Goal: Information Seeking & Learning: Learn about a topic

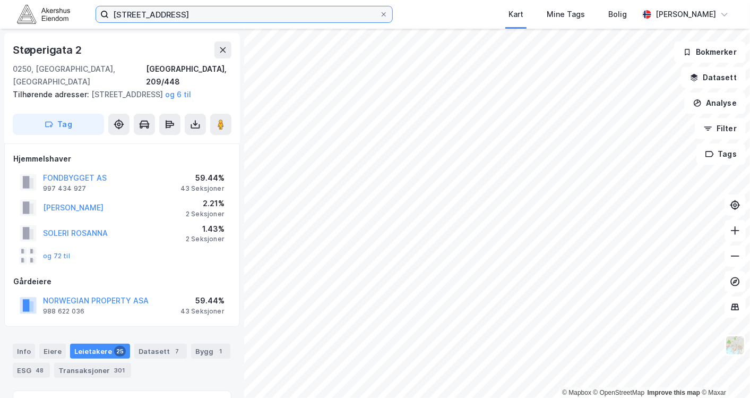
click at [250, 11] on input "[STREET_ADDRESS]" at bounding box center [244, 14] width 271 height 16
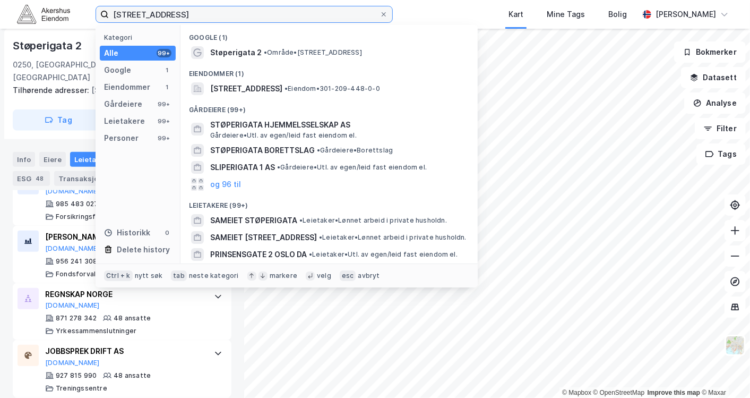
click at [250, 11] on input "[STREET_ADDRESS]" at bounding box center [244, 14] width 271 height 16
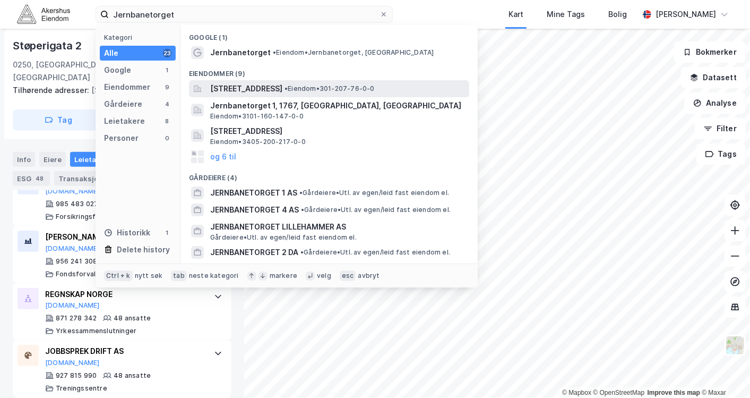
click at [271, 85] on span "[STREET_ADDRESS]" at bounding box center [246, 88] width 72 height 13
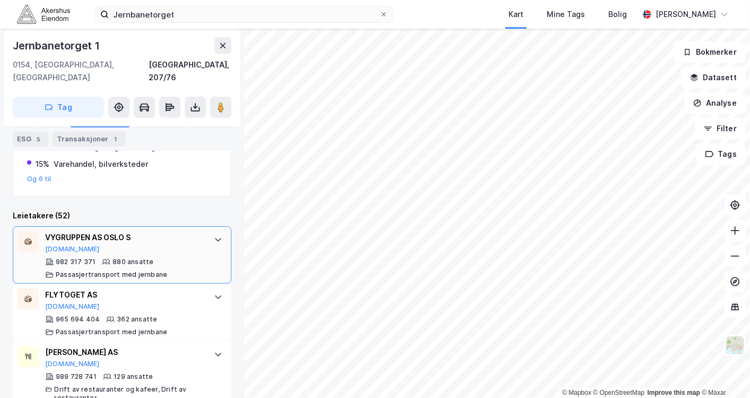
scroll to position [388, 0]
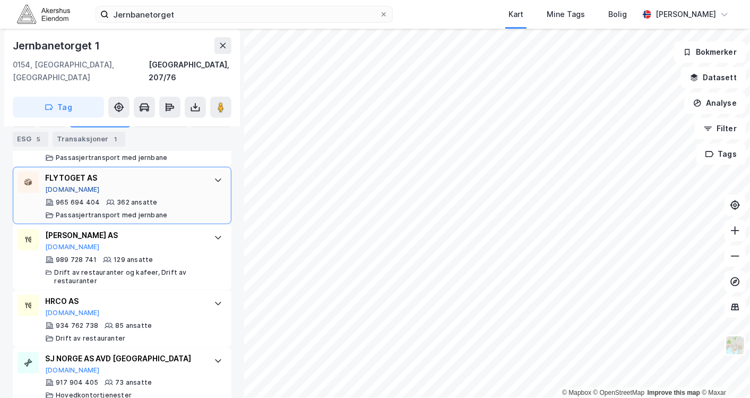
click at [61, 185] on button "[DOMAIN_NAME]" at bounding box center [72, 189] width 55 height 8
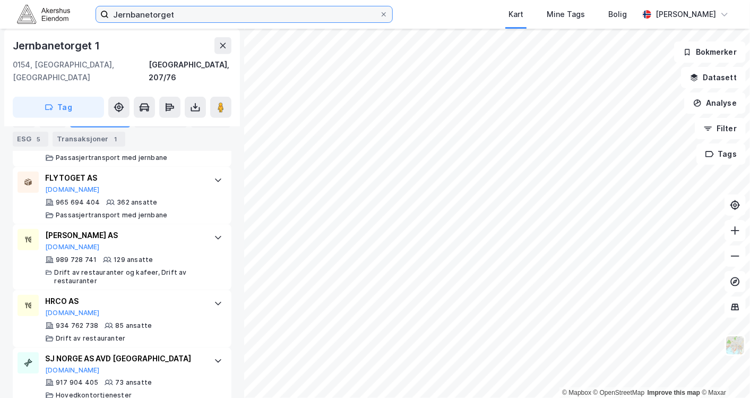
click at [204, 10] on input "Jernbanetorget" at bounding box center [244, 14] width 271 height 16
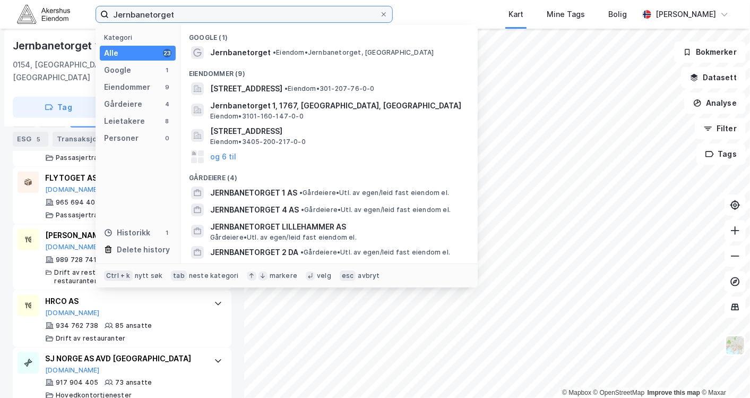
click at [203, 10] on input "Jernbanetorget" at bounding box center [244, 14] width 271 height 16
paste input "[STREET_ADDRESS]"
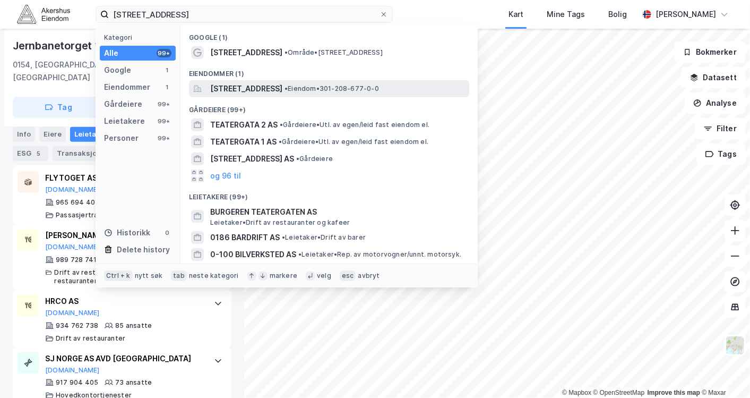
click at [270, 91] on span "[STREET_ADDRESS]" at bounding box center [246, 88] width 72 height 13
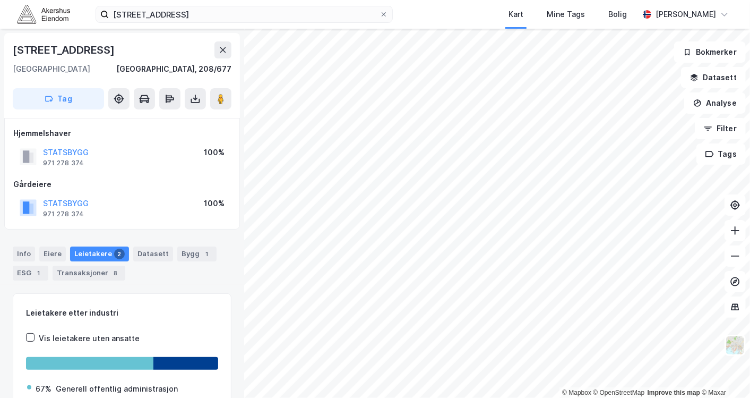
scroll to position [70, 0]
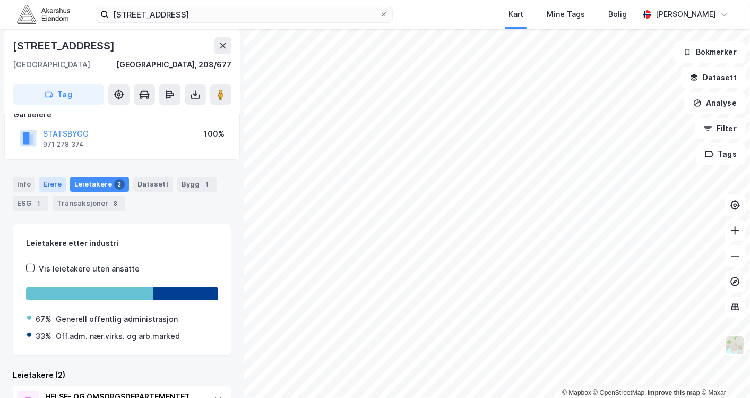
click at [61, 187] on div "Eiere" at bounding box center [52, 184] width 27 height 15
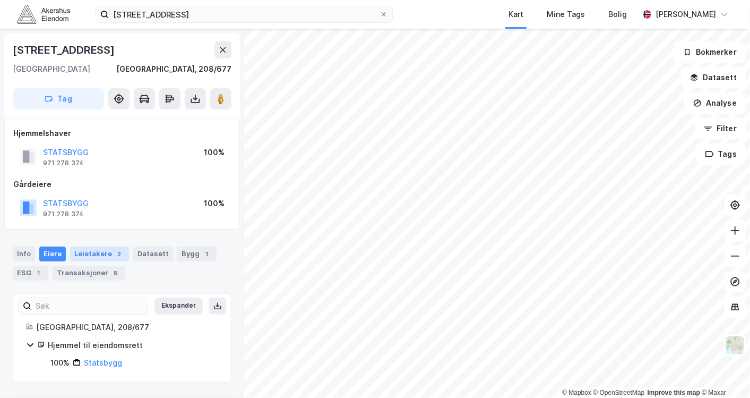
click at [104, 250] on div "Leietakere 2" at bounding box center [99, 253] width 59 height 15
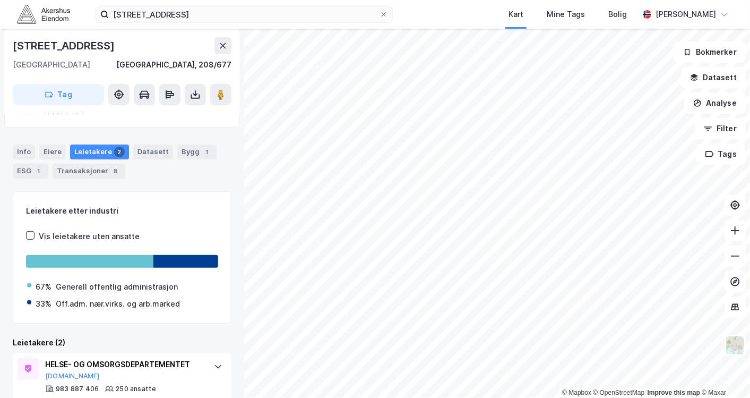
scroll to position [177, 0]
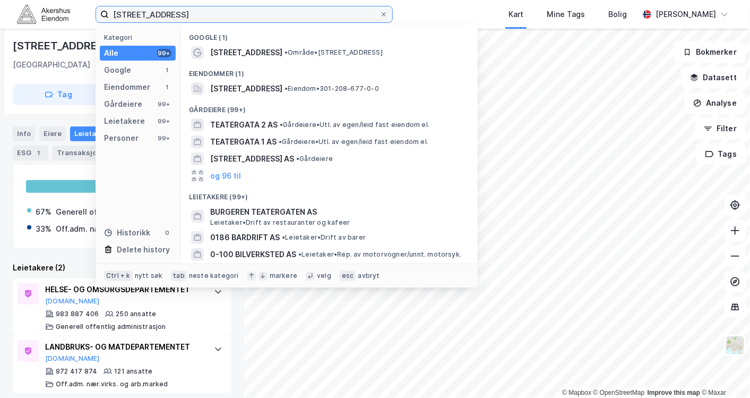
click at [182, 19] on input "[STREET_ADDRESS]" at bounding box center [244, 14] width 271 height 16
click at [183, 17] on input "[STREET_ADDRESS]" at bounding box center [244, 14] width 271 height 16
click at [183, 16] on input "[STREET_ADDRESS]" at bounding box center [244, 14] width 271 height 16
click at [183, 15] on input "[STREET_ADDRESS]" at bounding box center [244, 14] width 271 height 16
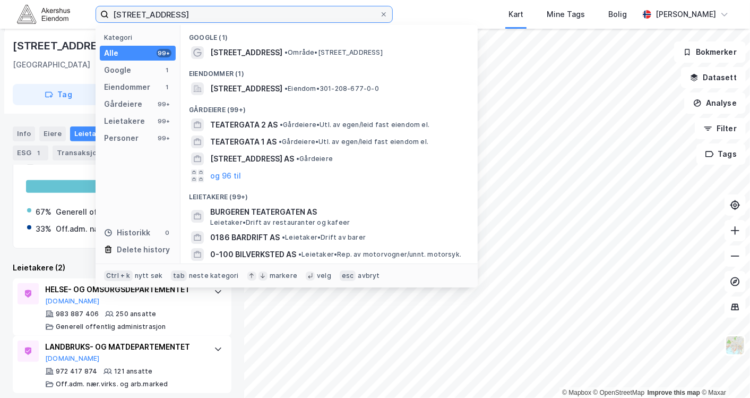
click at [182, 14] on input "[STREET_ADDRESS]" at bounding box center [244, 14] width 271 height 16
paste input "Standardveien 1"
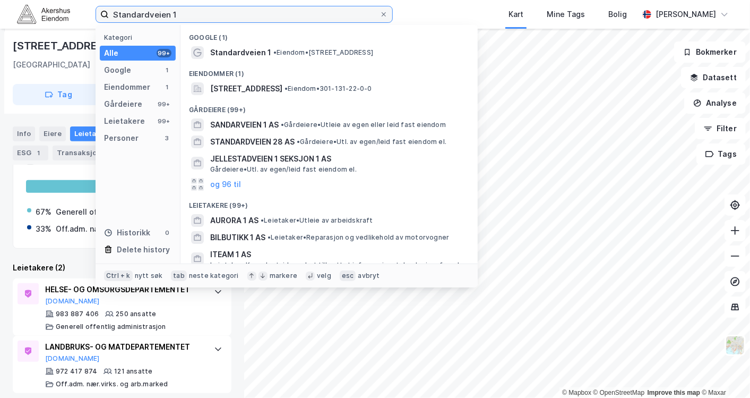
drag, startPoint x: 129, startPoint y: 16, endPoint x: 65, endPoint y: 23, distance: 64.1
click at [66, 24] on div "Standardveien 1 Kategori Alle 99+ Google 1 Eiendommer 1 Gårdeiere 99+ Leietaker…" at bounding box center [375, 14] width 750 height 29
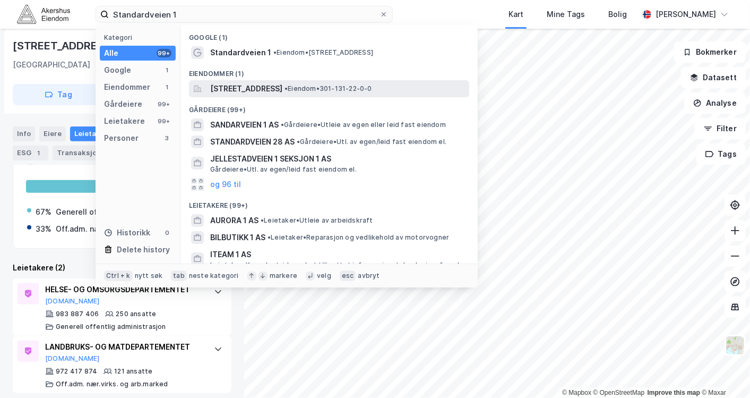
click at [262, 87] on span "[STREET_ADDRESS]" at bounding box center [246, 88] width 72 height 13
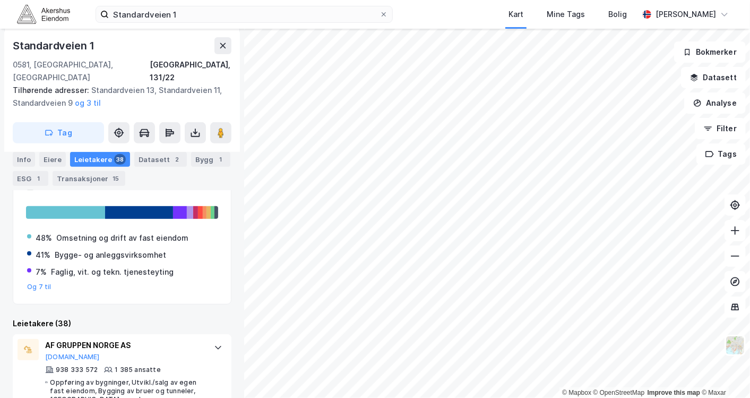
scroll to position [268, 0]
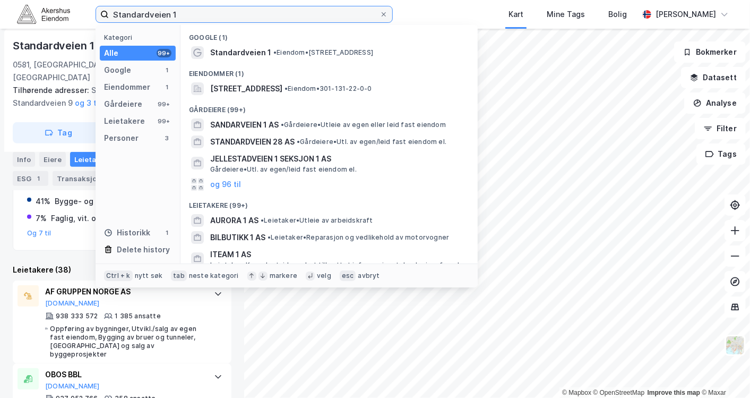
click at [183, 8] on input "Standardveien 1" at bounding box center [244, 14] width 271 height 16
click at [182, 8] on input "Standardveien 1" at bounding box center [244, 14] width 271 height 16
paste input "[STREET_ADDRESS]"
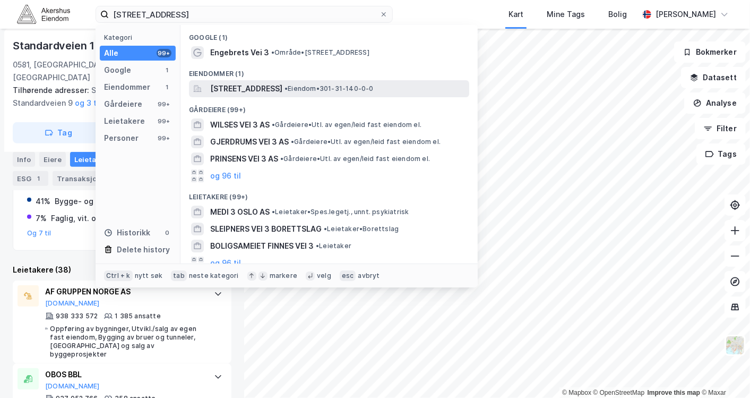
click at [276, 89] on span "[STREET_ADDRESS]" at bounding box center [246, 88] width 72 height 13
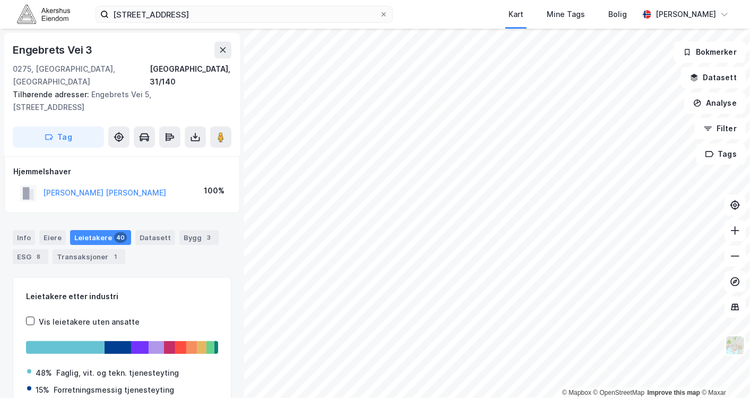
scroll to position [70, 0]
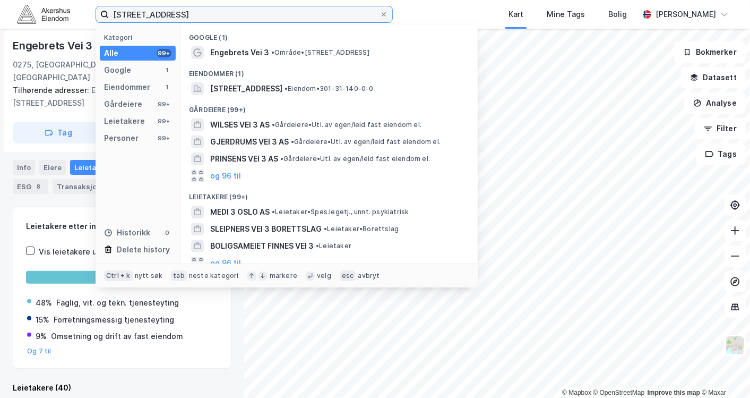
click at [203, 20] on input "[STREET_ADDRESS]" at bounding box center [244, 14] width 271 height 16
paste input "[STREET_ADDRESS]"
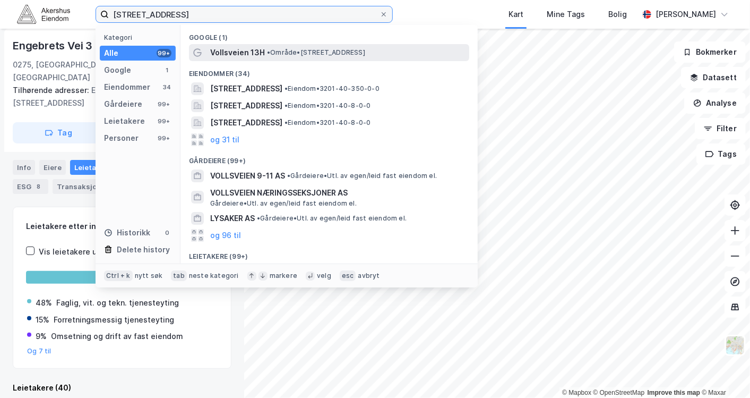
type input "[STREET_ADDRESS]"
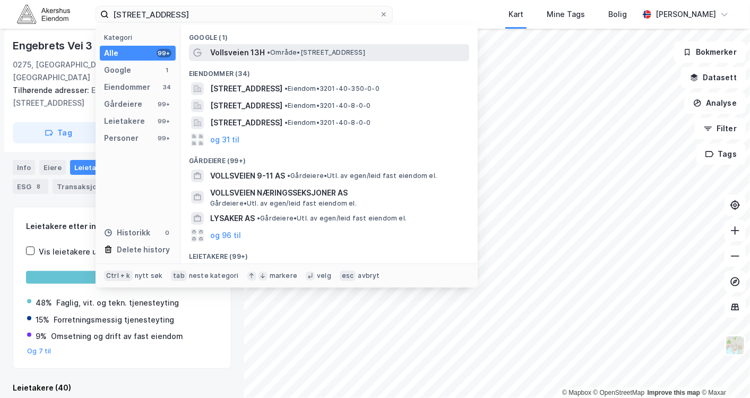
click at [280, 58] on div "Vollsveien 13H • Område • [STREET_ADDRESS]" at bounding box center [338, 52] width 257 height 13
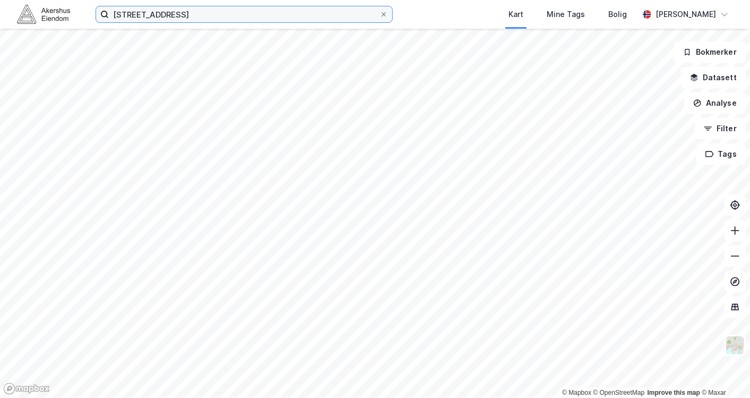
click at [268, 15] on input "[STREET_ADDRESS]" at bounding box center [244, 14] width 271 height 16
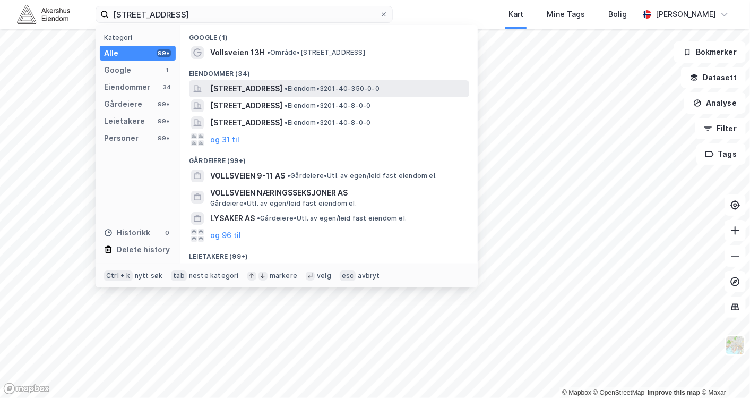
click at [282, 91] on span "[STREET_ADDRESS]" at bounding box center [246, 88] width 72 height 13
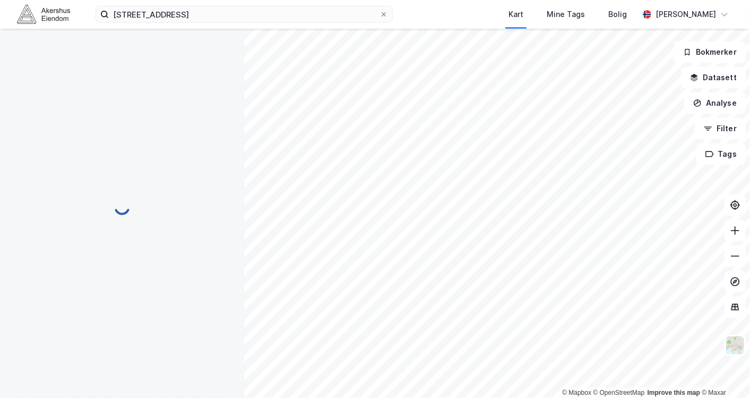
scroll to position [27, 0]
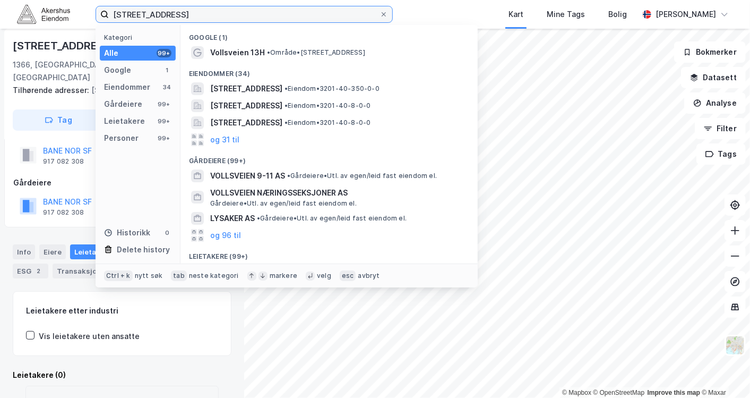
drag, startPoint x: 244, startPoint y: 16, endPoint x: 48, endPoint y: 24, distance: 196.1
click at [48, 24] on div "Vollsveien 13 H, 1366 Lysaker Kategori Alle 99+ Google 1 Eiendommer 34 Gårdeier…" at bounding box center [375, 14] width 750 height 29
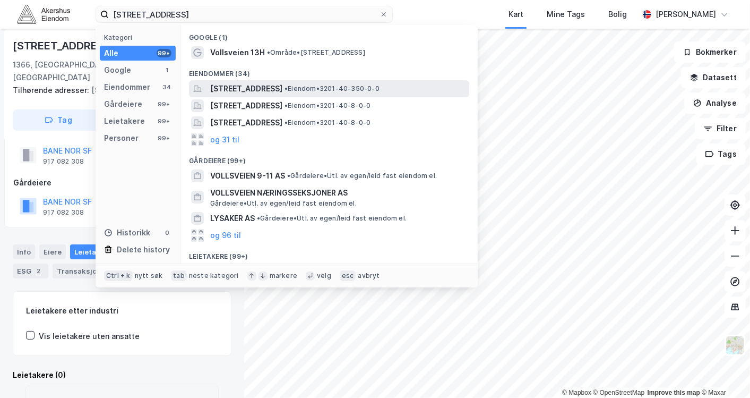
click at [282, 92] on span "[STREET_ADDRESS]" at bounding box center [246, 88] width 72 height 13
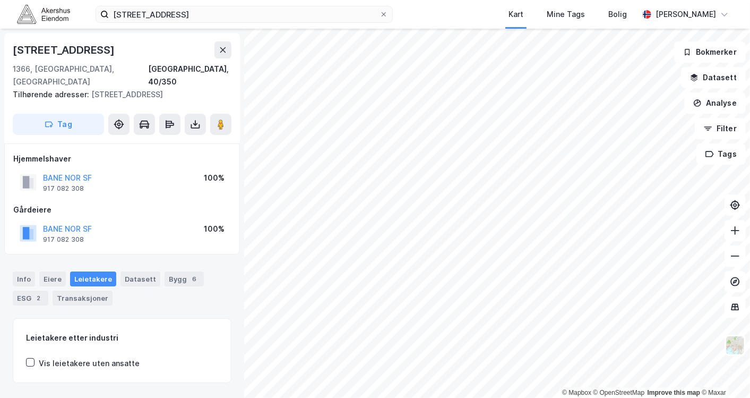
scroll to position [27, 0]
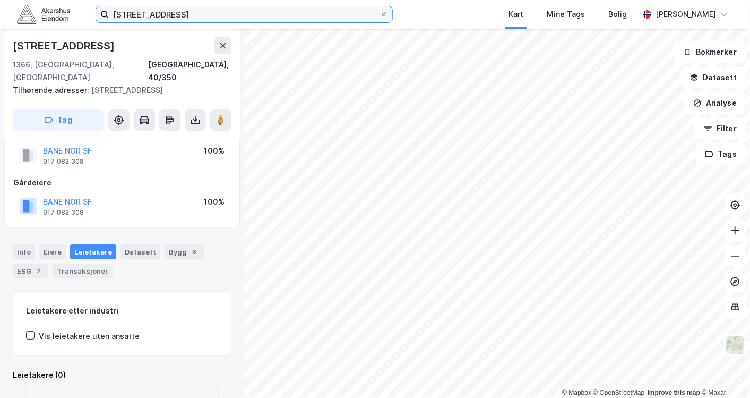
click at [235, 10] on input "[STREET_ADDRESS]" at bounding box center [244, 14] width 271 height 16
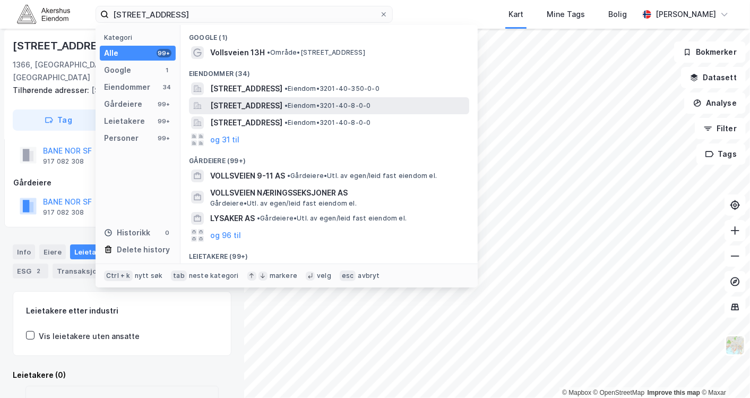
click at [282, 107] on span "[STREET_ADDRESS]" at bounding box center [246, 105] width 72 height 13
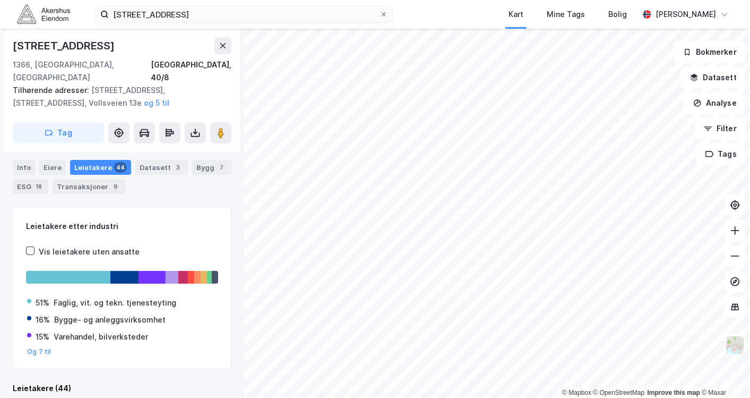
scroll to position [243, 0]
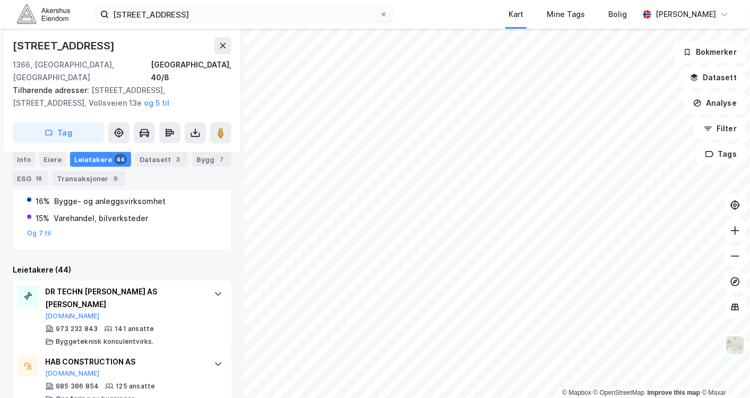
click at [37, 153] on div "Info [PERSON_NAME] 44 Datasett 3 Bygg 7 ESG 18 Transaksjoner 9" at bounding box center [122, 169] width 219 height 34
click at [30, 159] on div "Info" at bounding box center [24, 159] width 22 height 15
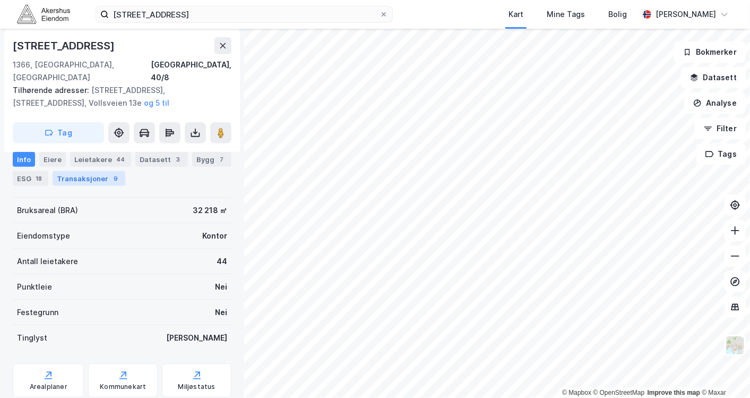
scroll to position [75, 0]
